Goal: Information Seeking & Learning: Check status

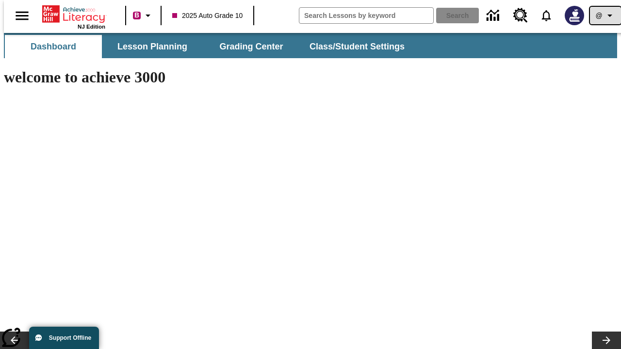
click at [604, 16] on icon "Profile/Settings" at bounding box center [610, 16] width 12 height 12
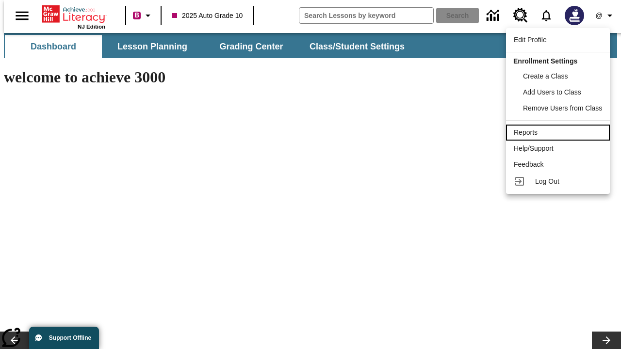
click at [559, 132] on div "Reports" at bounding box center [557, 133] width 88 height 10
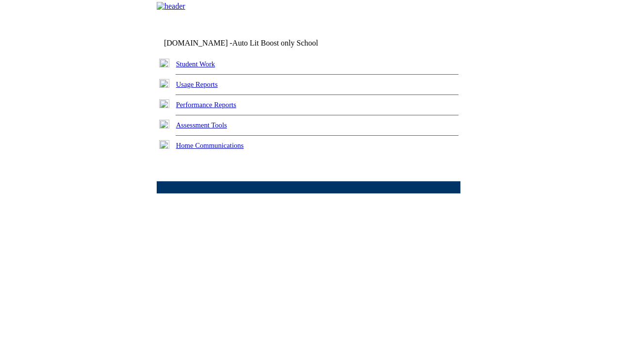
click at [216, 109] on link "Performance Reports" at bounding box center [206, 105] width 60 height 8
click at [0, 0] on link "How are my students performing on reading skills?" at bounding box center [0, 0] width 0 height 0
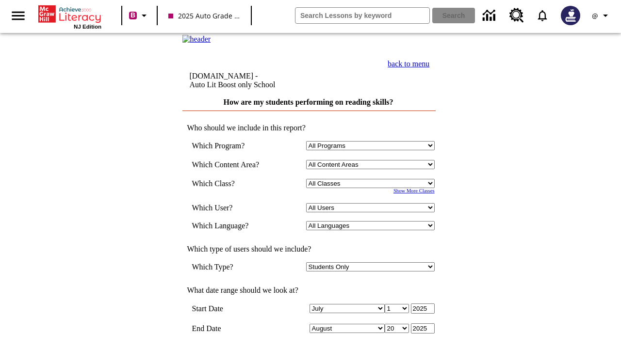
select select "4"
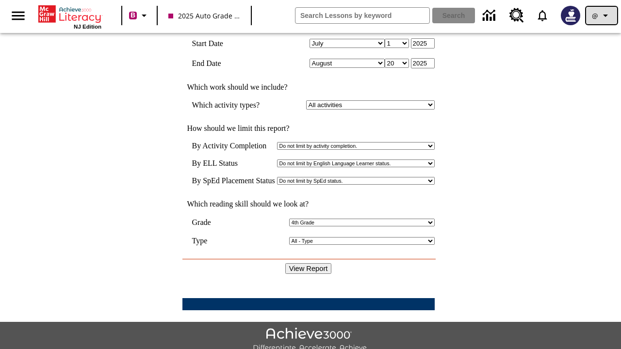
click at [601, 16] on icon "Profile/Settings" at bounding box center [605, 16] width 12 height 12
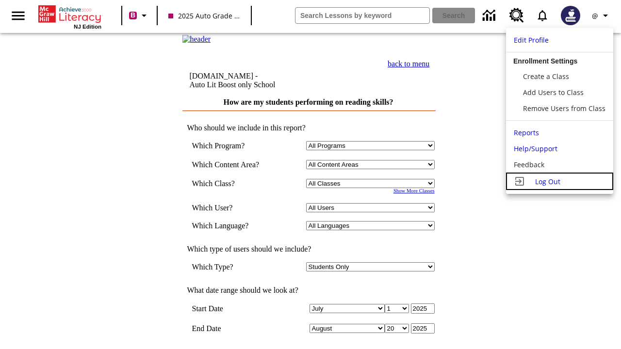
click at [559, 181] on span "Log Out" at bounding box center [547, 181] width 25 height 9
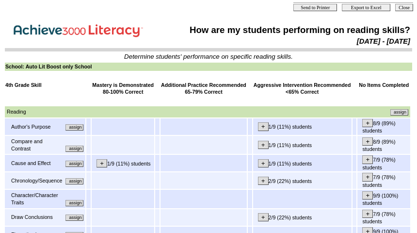
click at [78, 129] on input "assign" at bounding box center [74, 127] width 18 height 6
